Goal: Navigation & Orientation: Find specific page/section

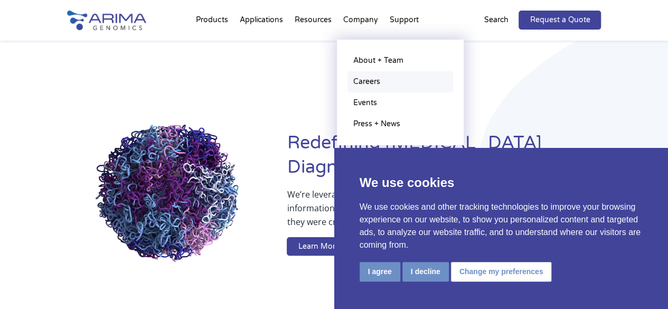
click at [360, 82] on link "Careers" at bounding box center [401, 81] width 106 height 21
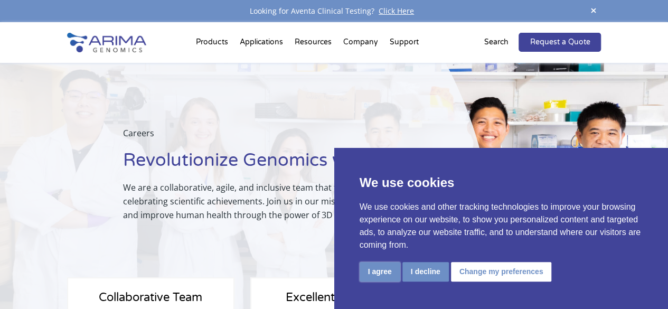
click at [385, 276] on button "I agree" at bounding box center [380, 272] width 41 height 20
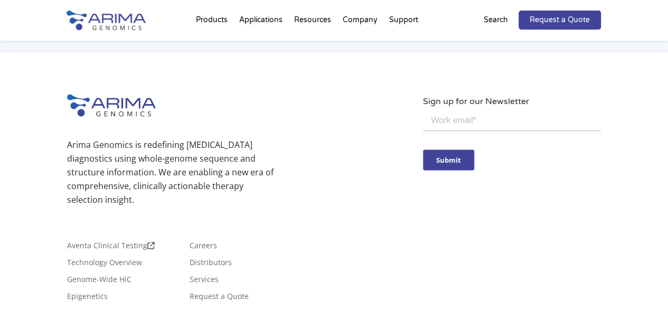
scroll to position [946, 0]
click at [208, 240] on link "Careers" at bounding box center [203, 246] width 27 height 12
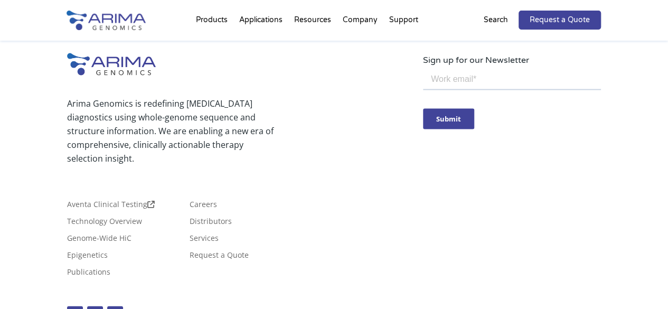
scroll to position [1002, 0]
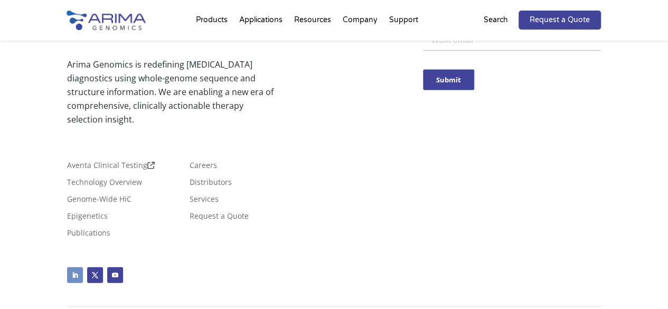
click at [74, 267] on link "Follow" at bounding box center [75, 275] width 16 height 16
